Goal: Information Seeking & Learning: Learn about a topic

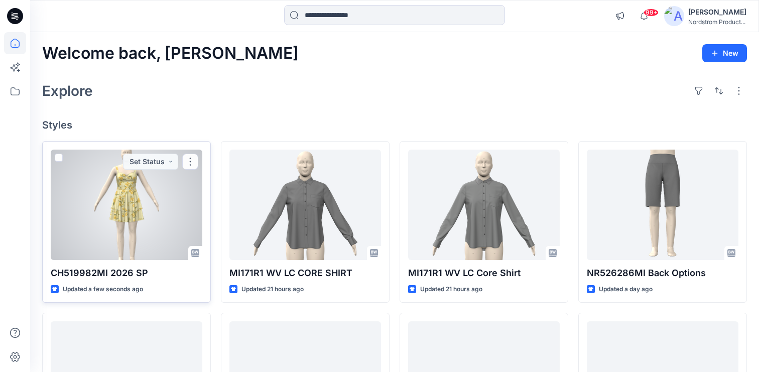
click at [136, 199] on div at bounding box center [127, 205] width 152 height 110
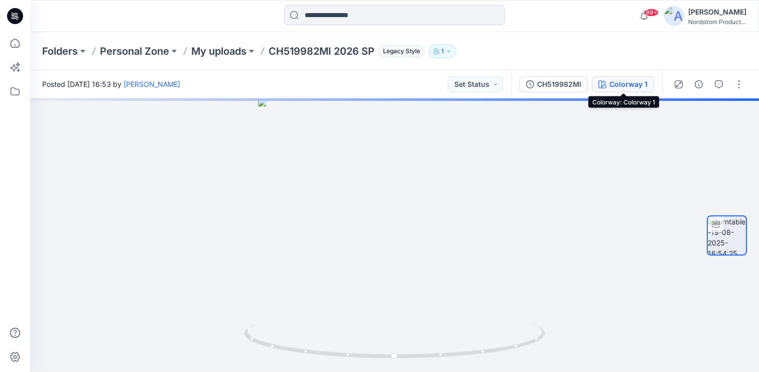
click at [619, 85] on div "Colorway 1" at bounding box center [628, 84] width 38 height 11
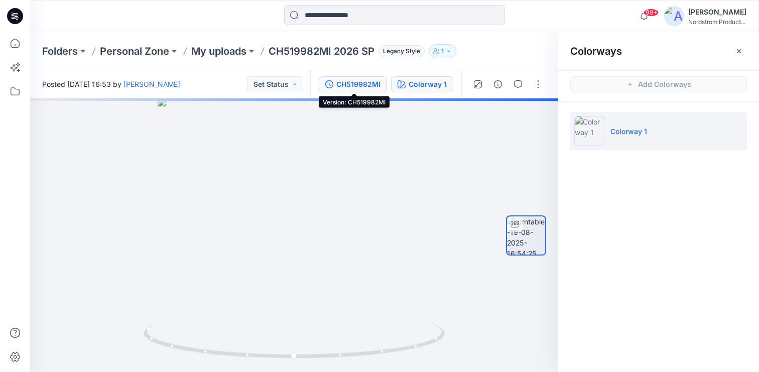
click at [347, 80] on div "CH519982MI" at bounding box center [358, 84] width 44 height 11
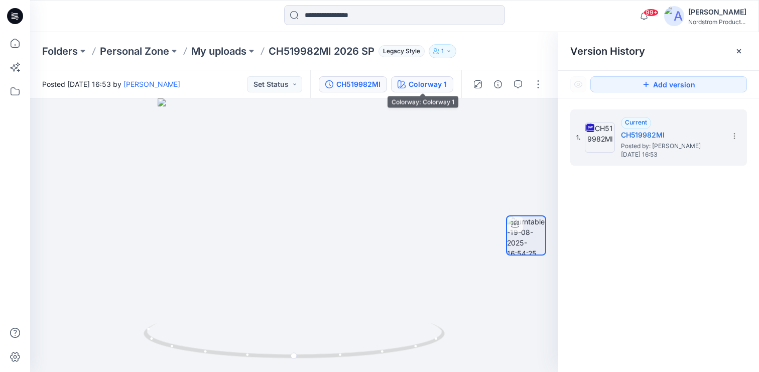
click at [423, 86] on div "Colorway 1" at bounding box center [428, 84] width 38 height 11
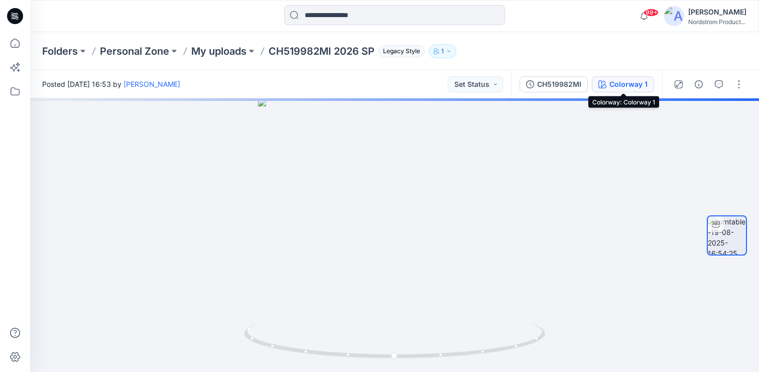
click at [616, 77] on button "Colorway 1" at bounding box center [623, 84] width 62 height 16
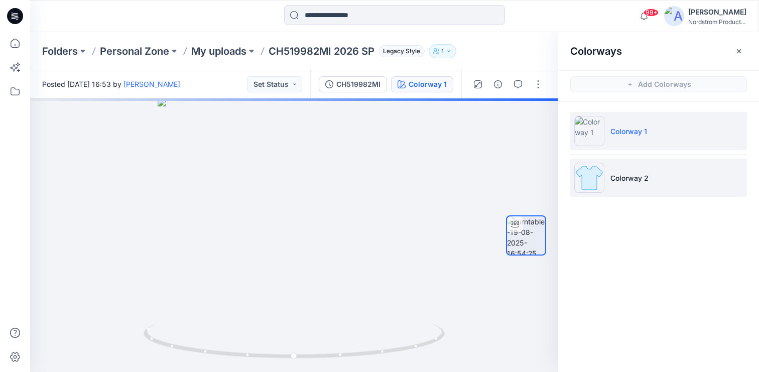
click at [651, 175] on li "Colorway 2" at bounding box center [658, 178] width 177 height 38
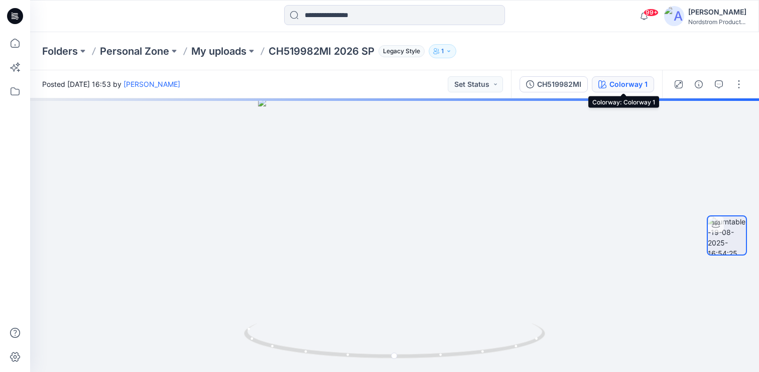
click at [614, 85] on div "Colorway 1" at bounding box center [628, 84] width 38 height 11
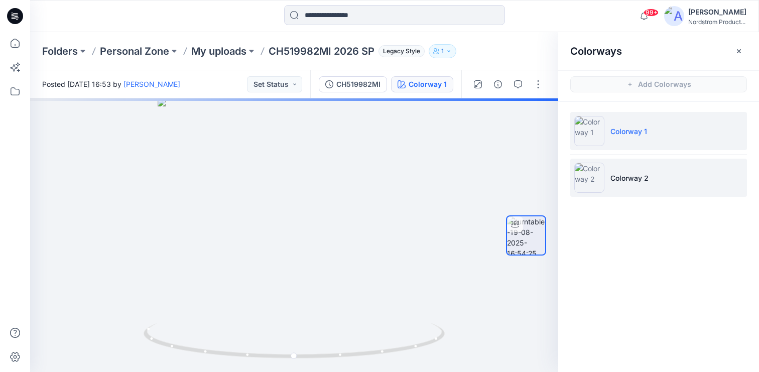
click at [636, 164] on li "Colorway 2" at bounding box center [658, 178] width 177 height 38
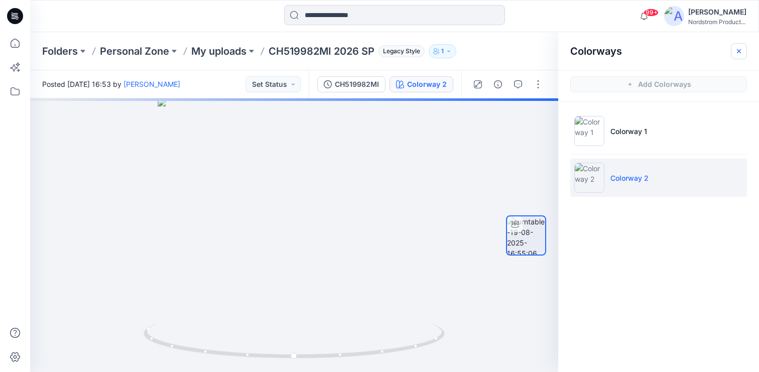
click at [740, 50] on icon "button" at bounding box center [739, 51] width 8 height 8
